Goal: Register for event/course

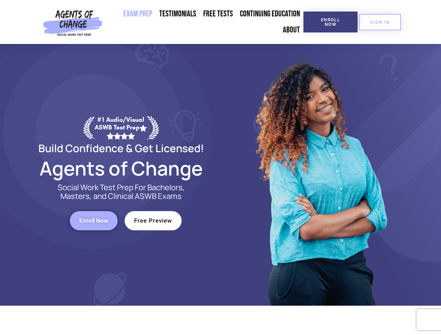
click at [221, 168] on div at bounding box center [320, 175] width 199 height 262
click at [330, 22] on span "Enroll Now" at bounding box center [330, 21] width 32 height 9
click at [380, 22] on span "SIGN IN" at bounding box center [380, 22] width 20 height 5
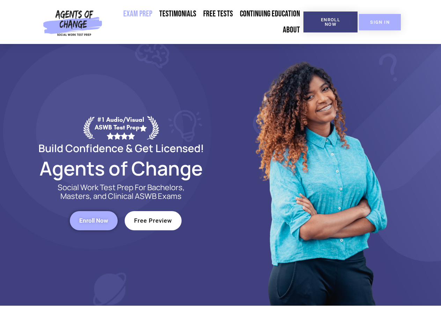
click at [94, 221] on span "Enroll Now" at bounding box center [93, 221] width 29 height 6
click at [153, 221] on span "Free Preview" at bounding box center [153, 221] width 38 height 6
